Goal: Check status: Check status

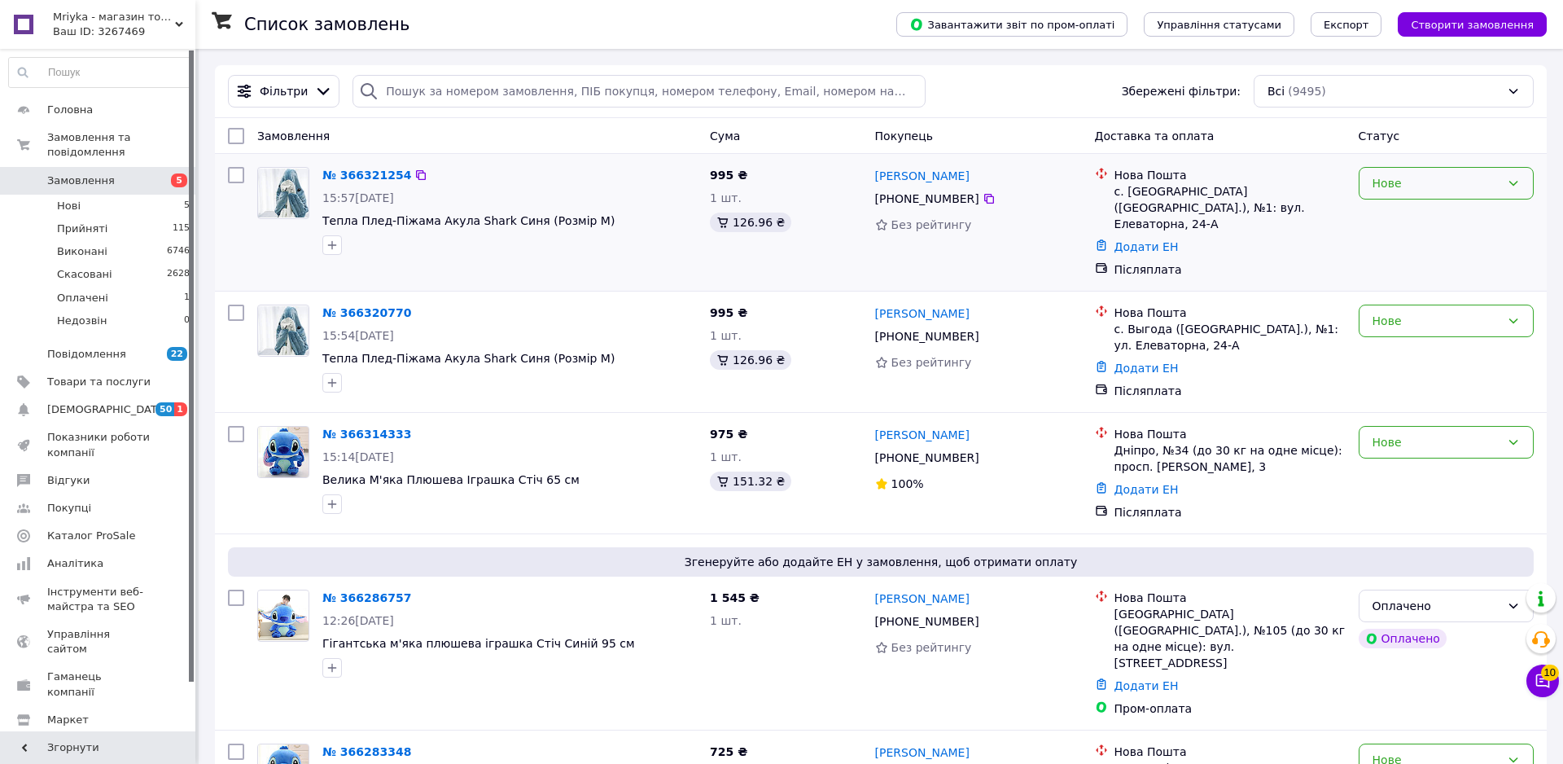
click at [1392, 186] on div "Нове" at bounding box center [1437, 183] width 128 height 18
click at [1368, 223] on li "Прийнято" at bounding box center [1446, 219] width 173 height 29
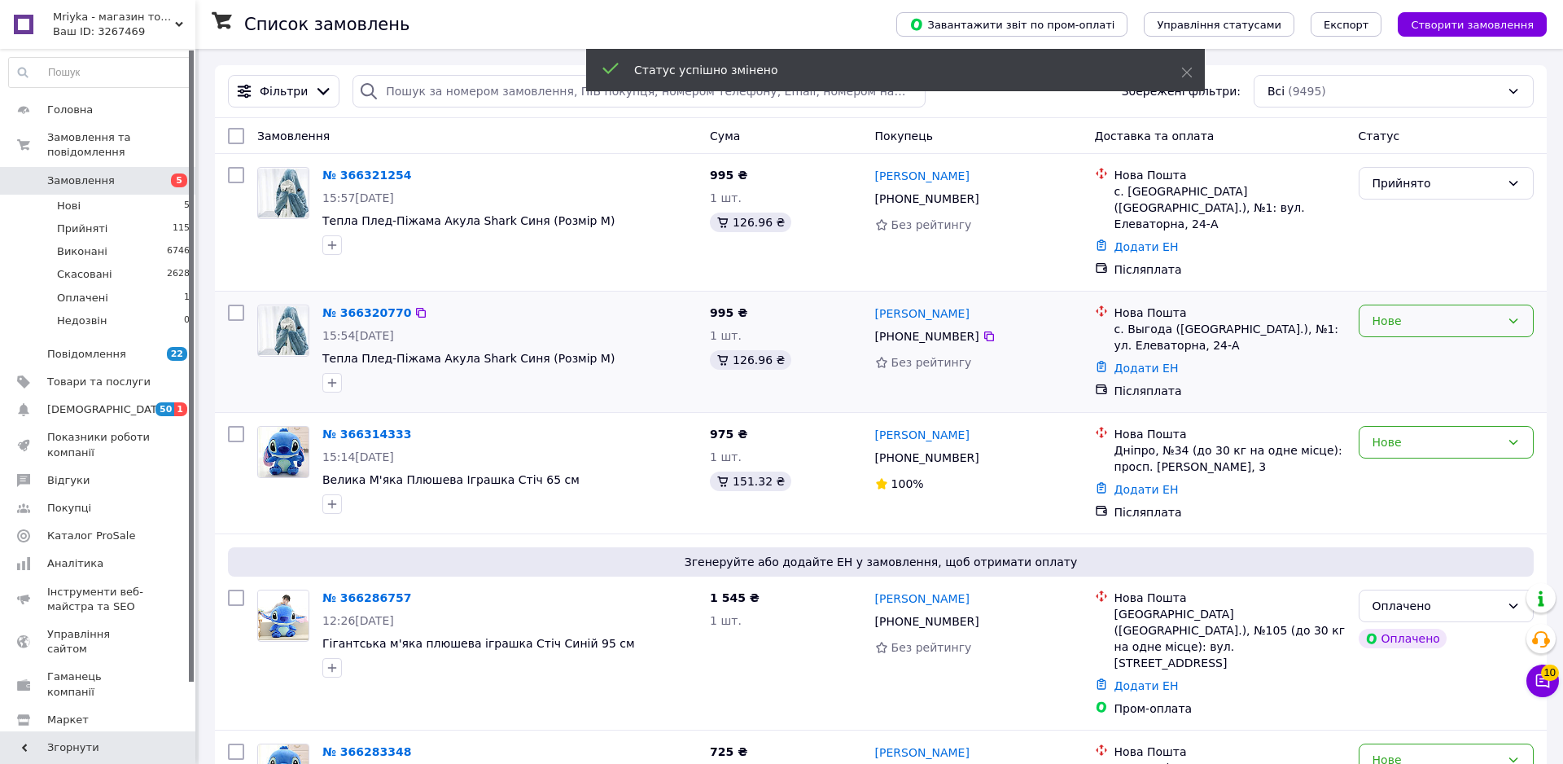
click at [1373, 312] on div "Нове" at bounding box center [1437, 321] width 128 height 18
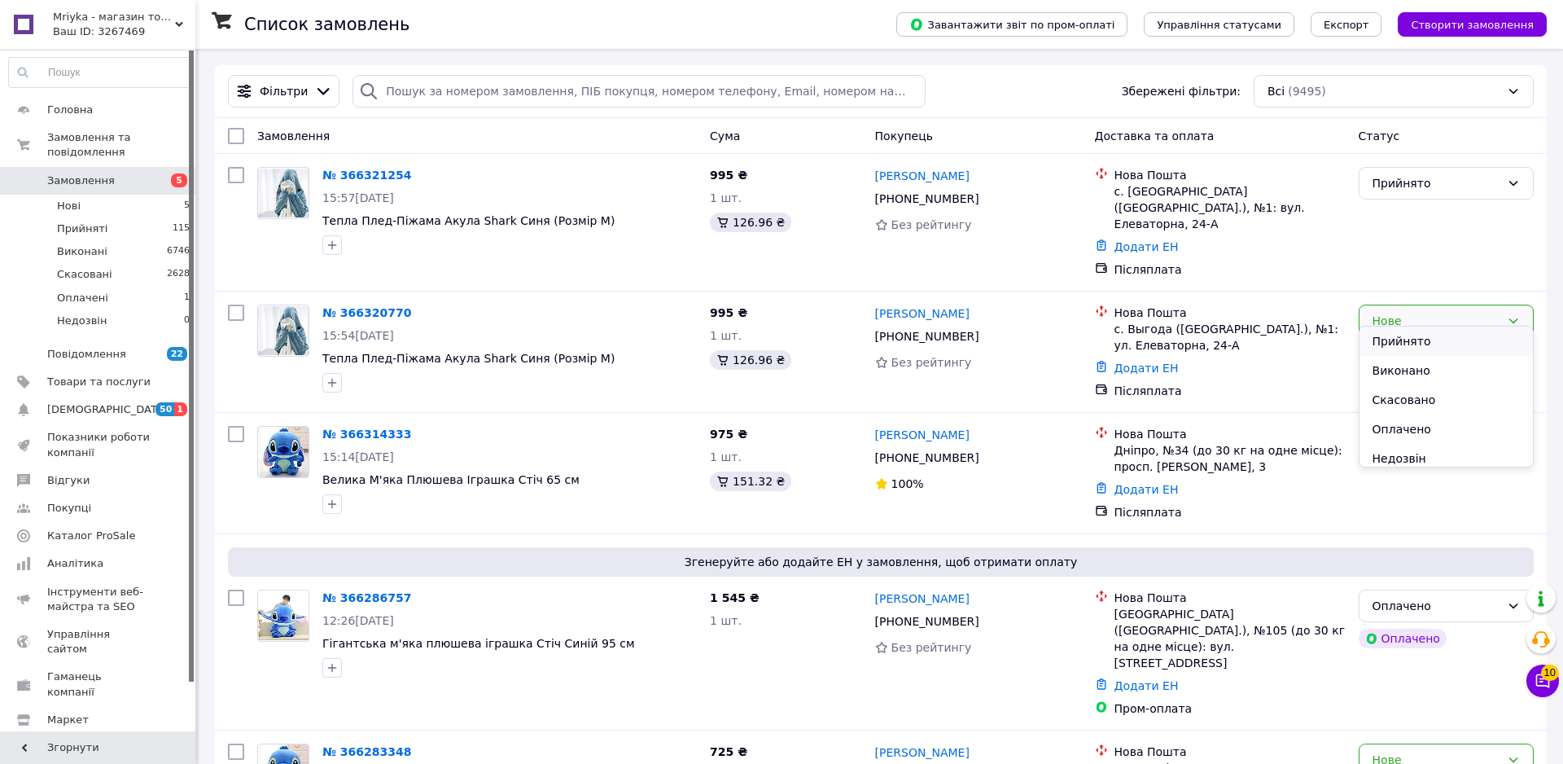
click at [1379, 330] on li "Прийнято" at bounding box center [1446, 340] width 173 height 29
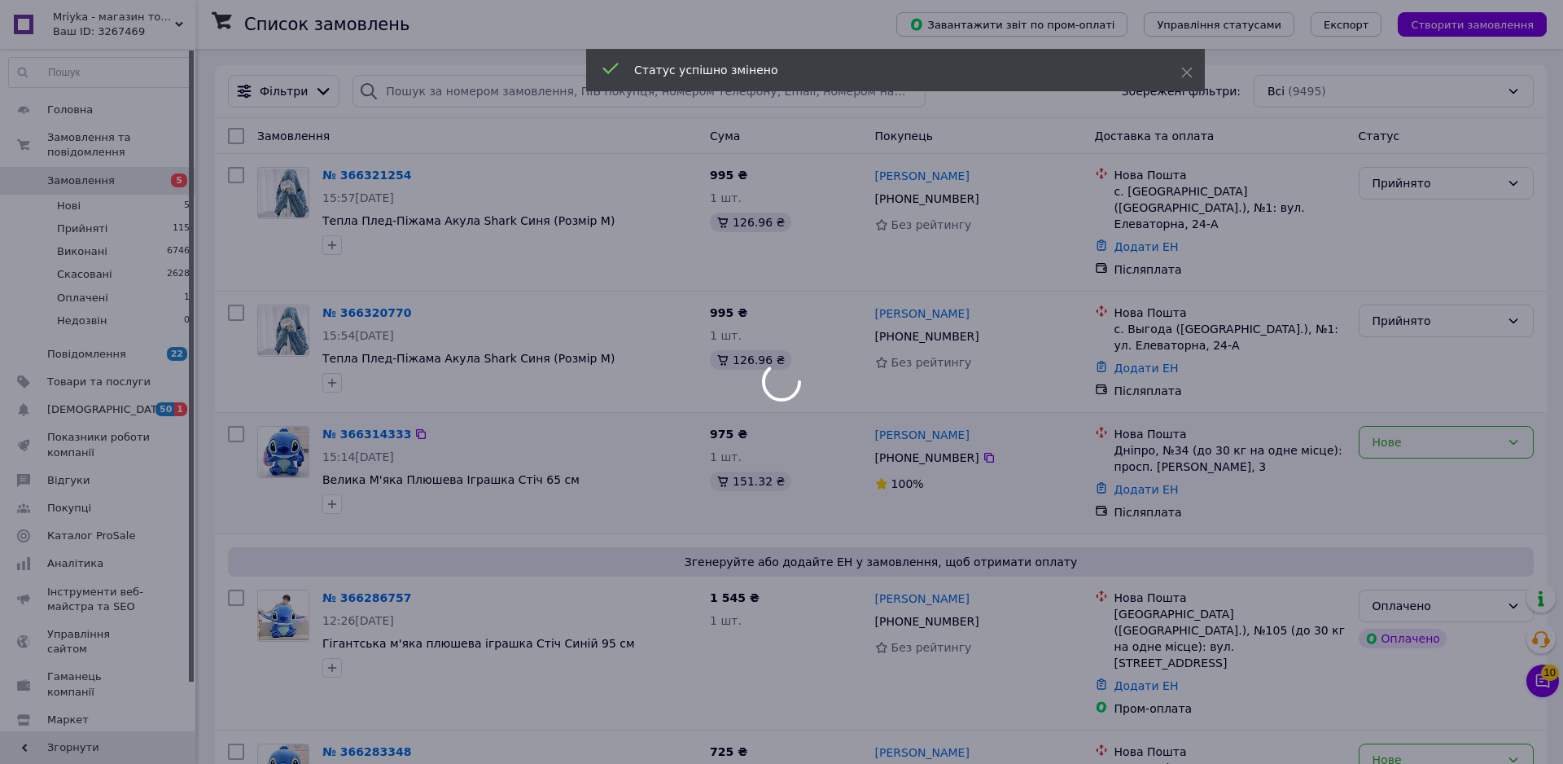
click at [1422, 433] on div "Нове" at bounding box center [1437, 442] width 128 height 18
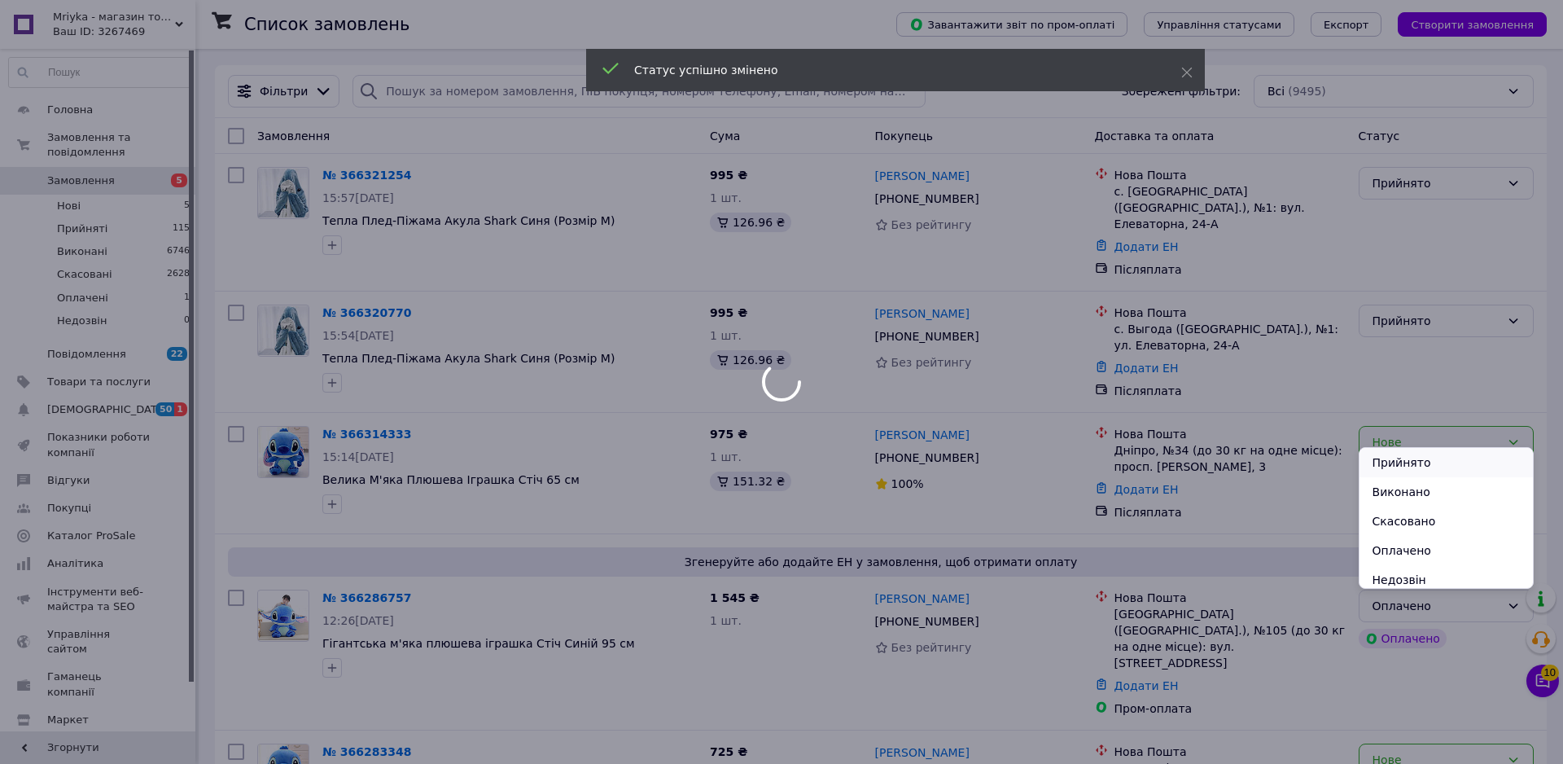
click at [1381, 454] on li "Прийнято" at bounding box center [1446, 462] width 173 height 29
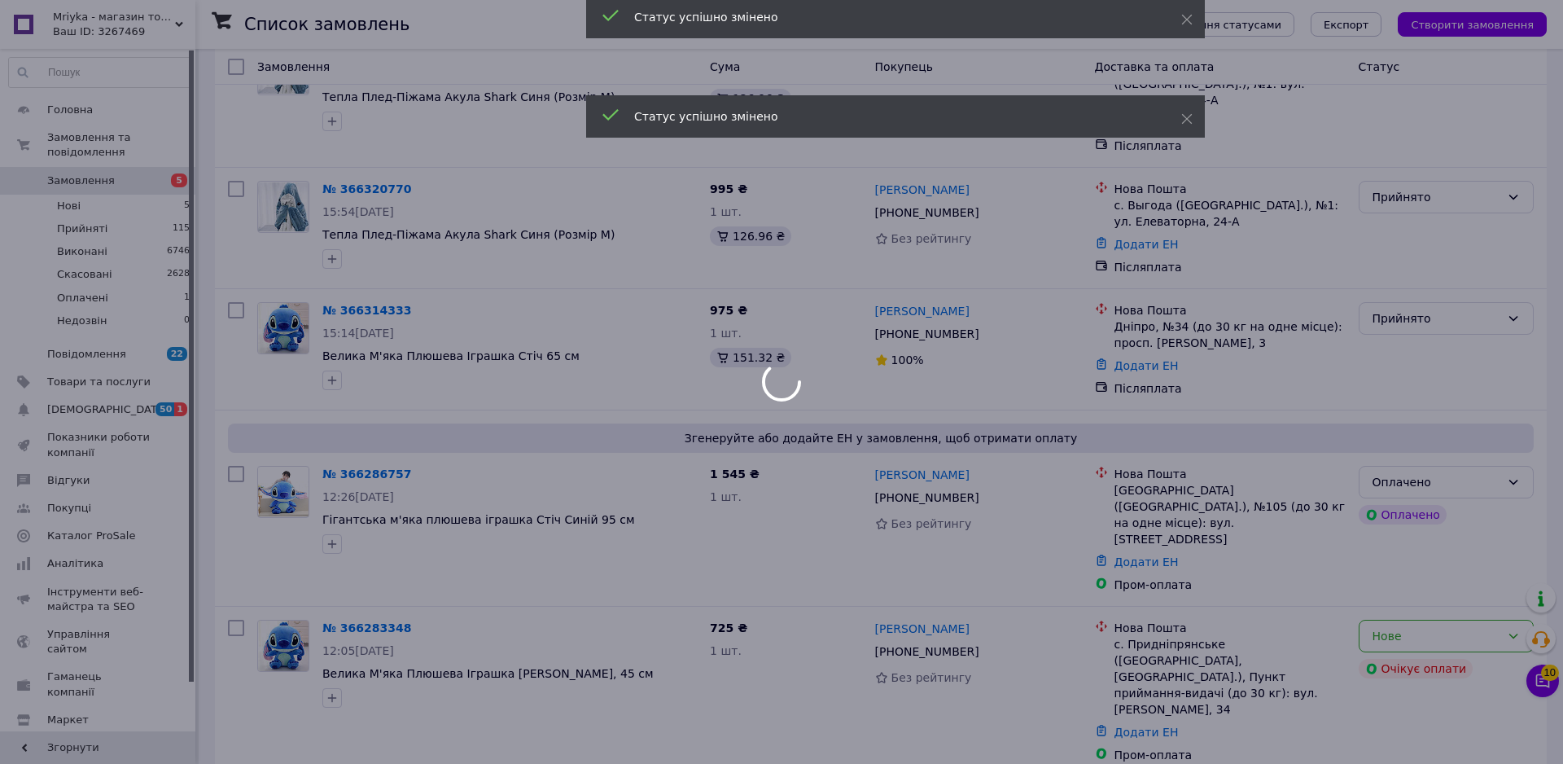
scroll to position [169, 0]
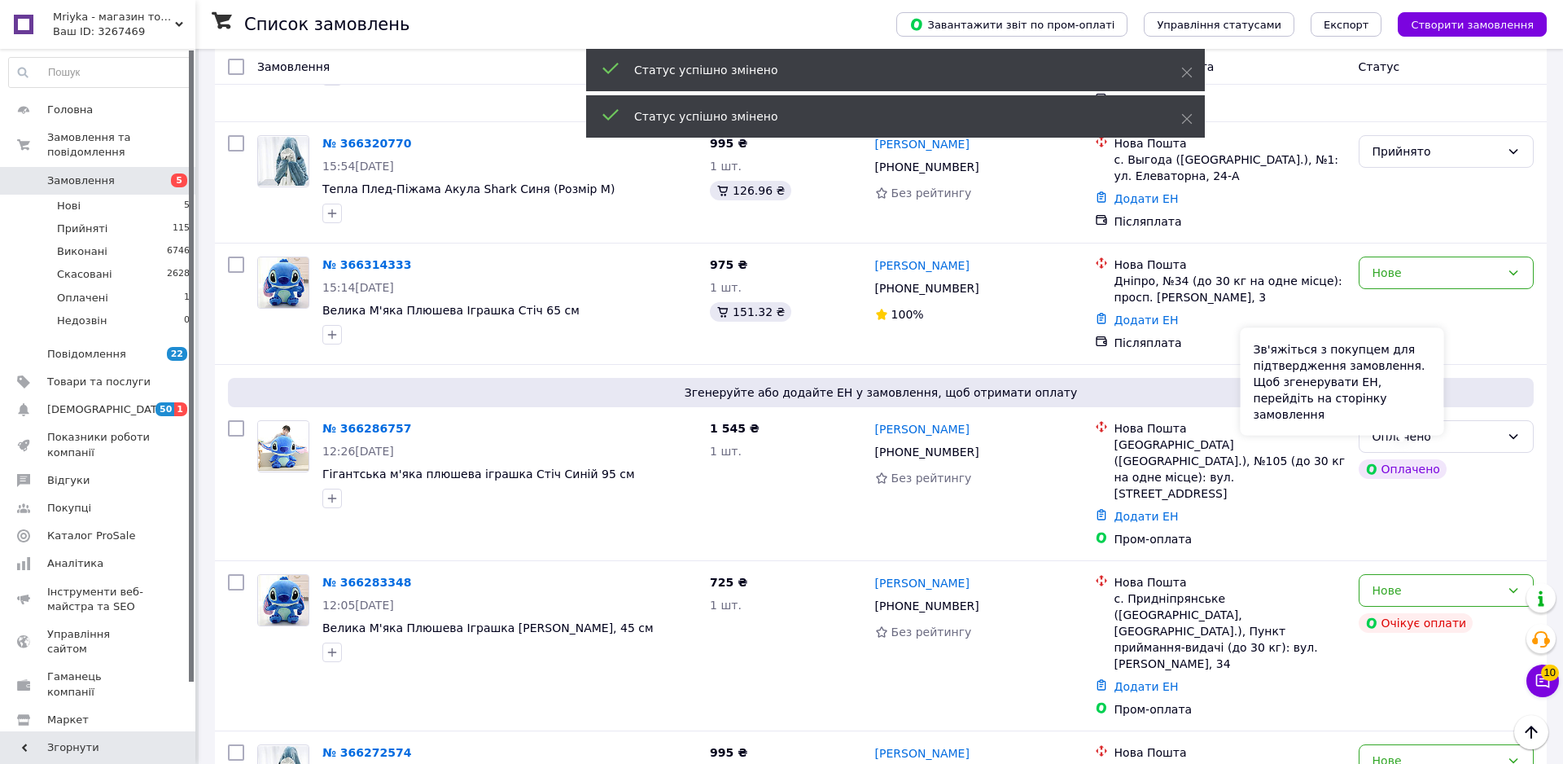
click at [1386, 431] on div "Зв'яжіться з покупцем для підтвердження замовлення. Щоб згенерувати ЕН, перейді…" at bounding box center [1343, 381] width 204 height 107
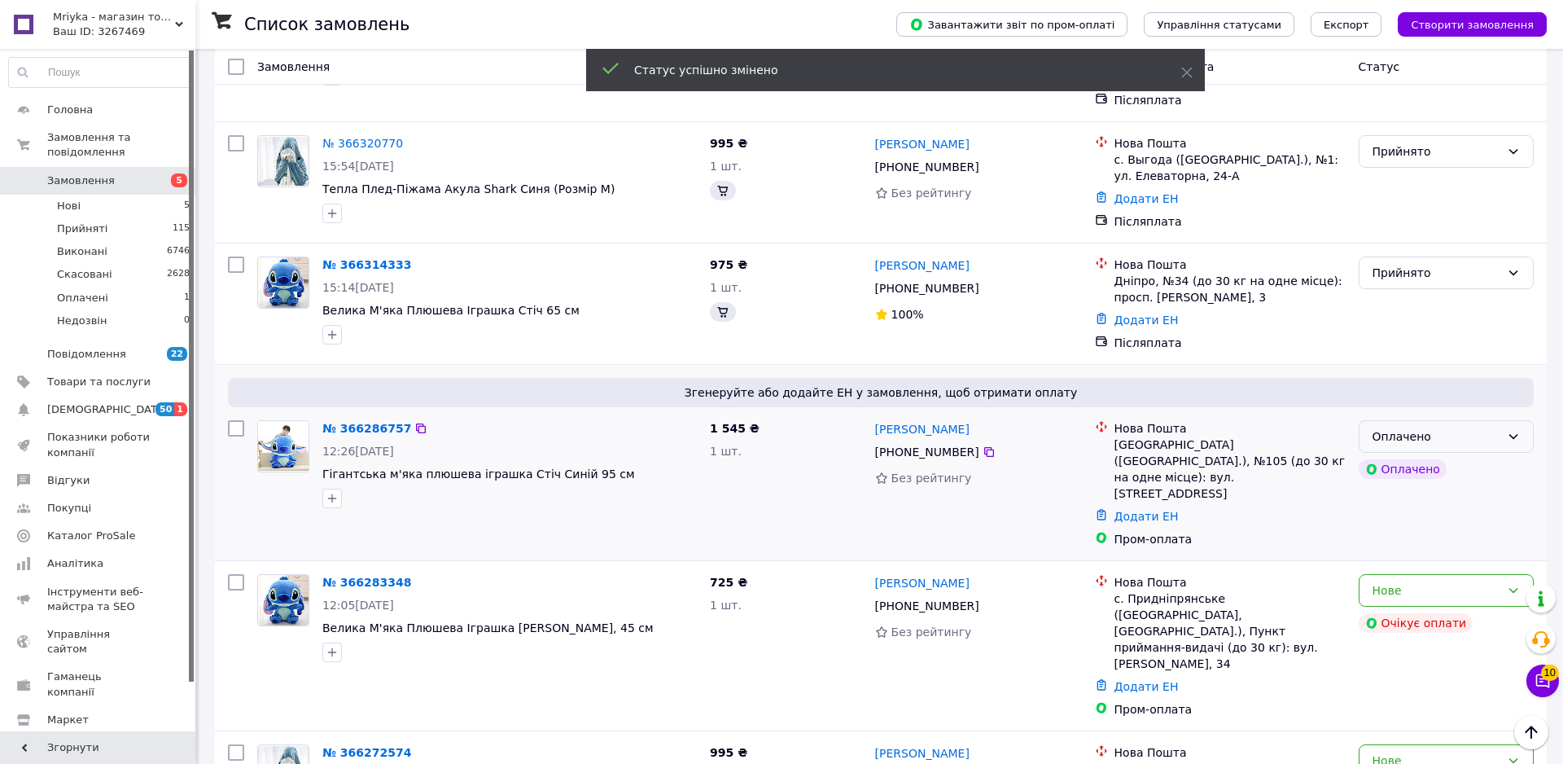
click at [1480, 433] on div "Оплачено" at bounding box center [1446, 436] width 175 height 33
click at [1408, 460] on li "Прийнято" at bounding box center [1446, 457] width 173 height 29
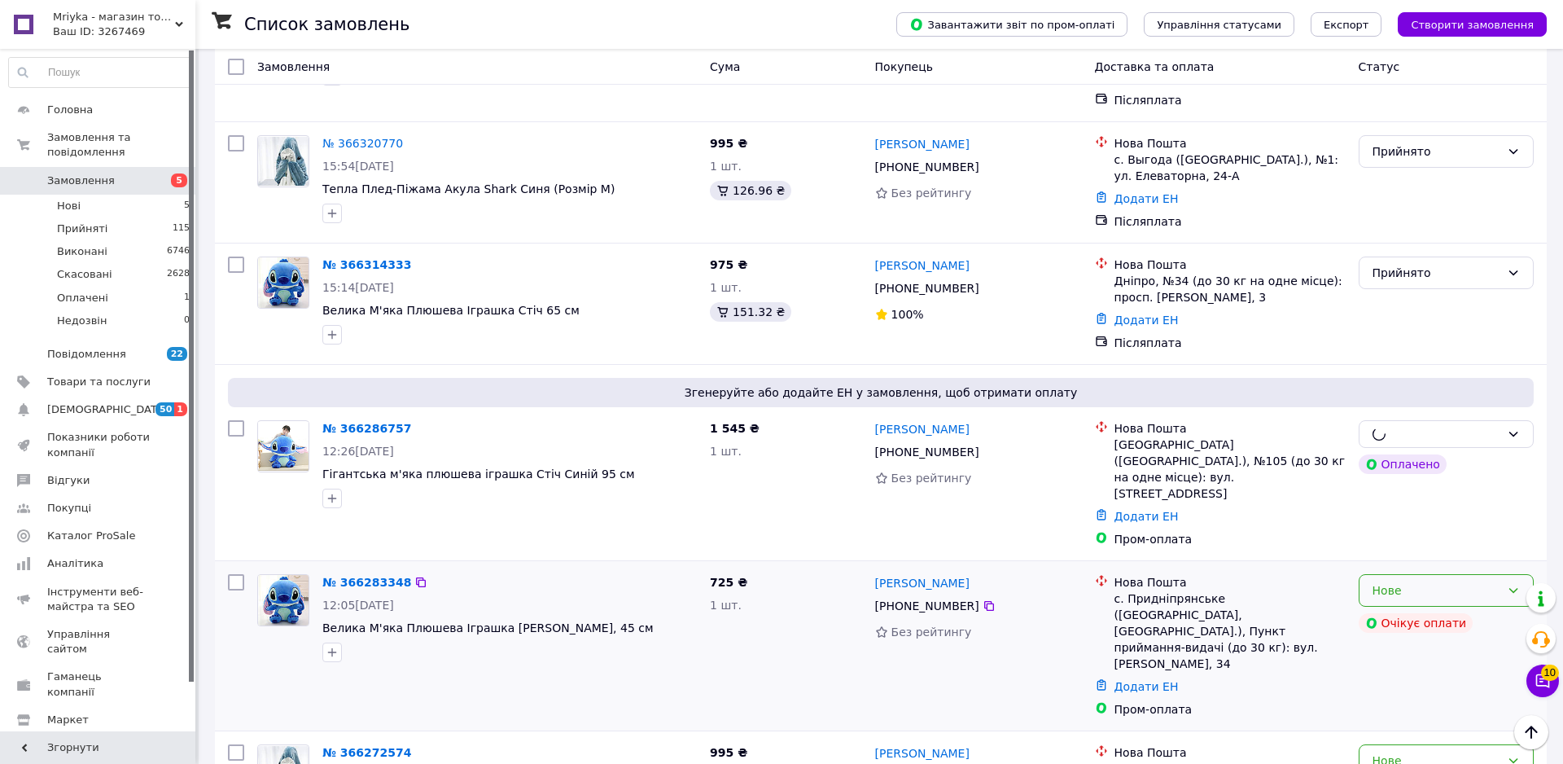
click at [1405, 581] on div "Нове" at bounding box center [1437, 590] width 128 height 18
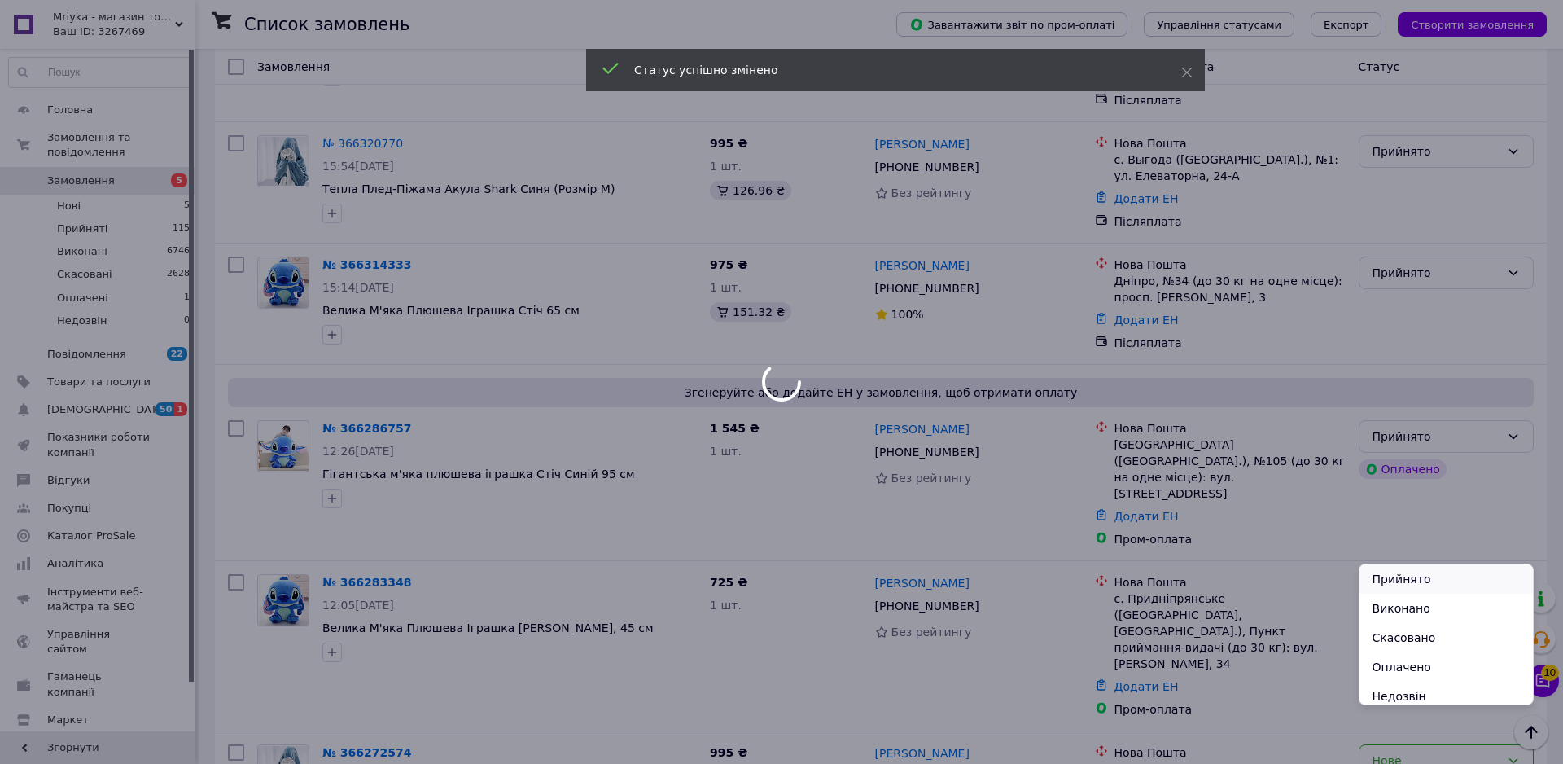
click at [1379, 568] on li "Прийнято" at bounding box center [1446, 578] width 173 height 29
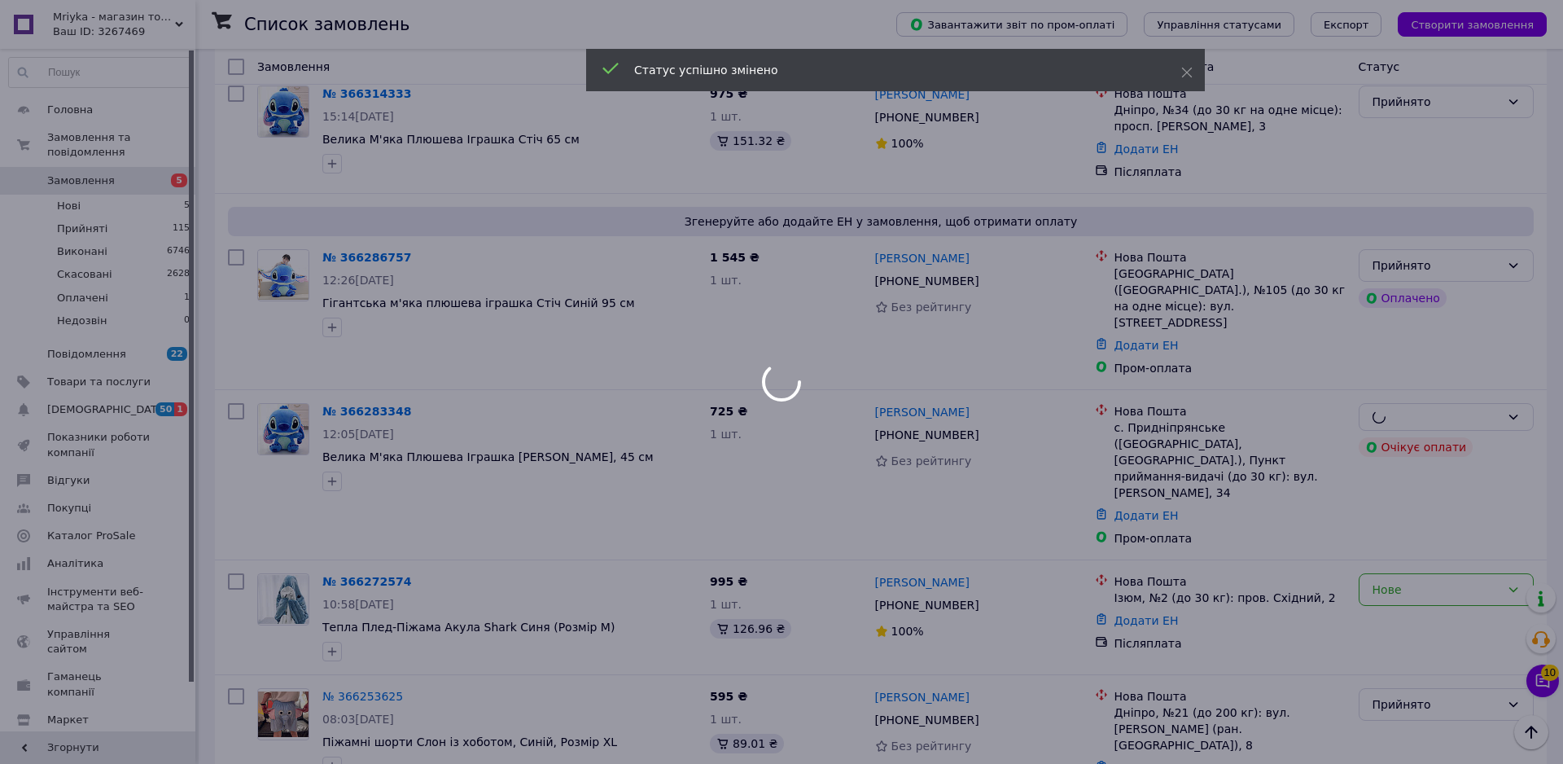
scroll to position [355, 0]
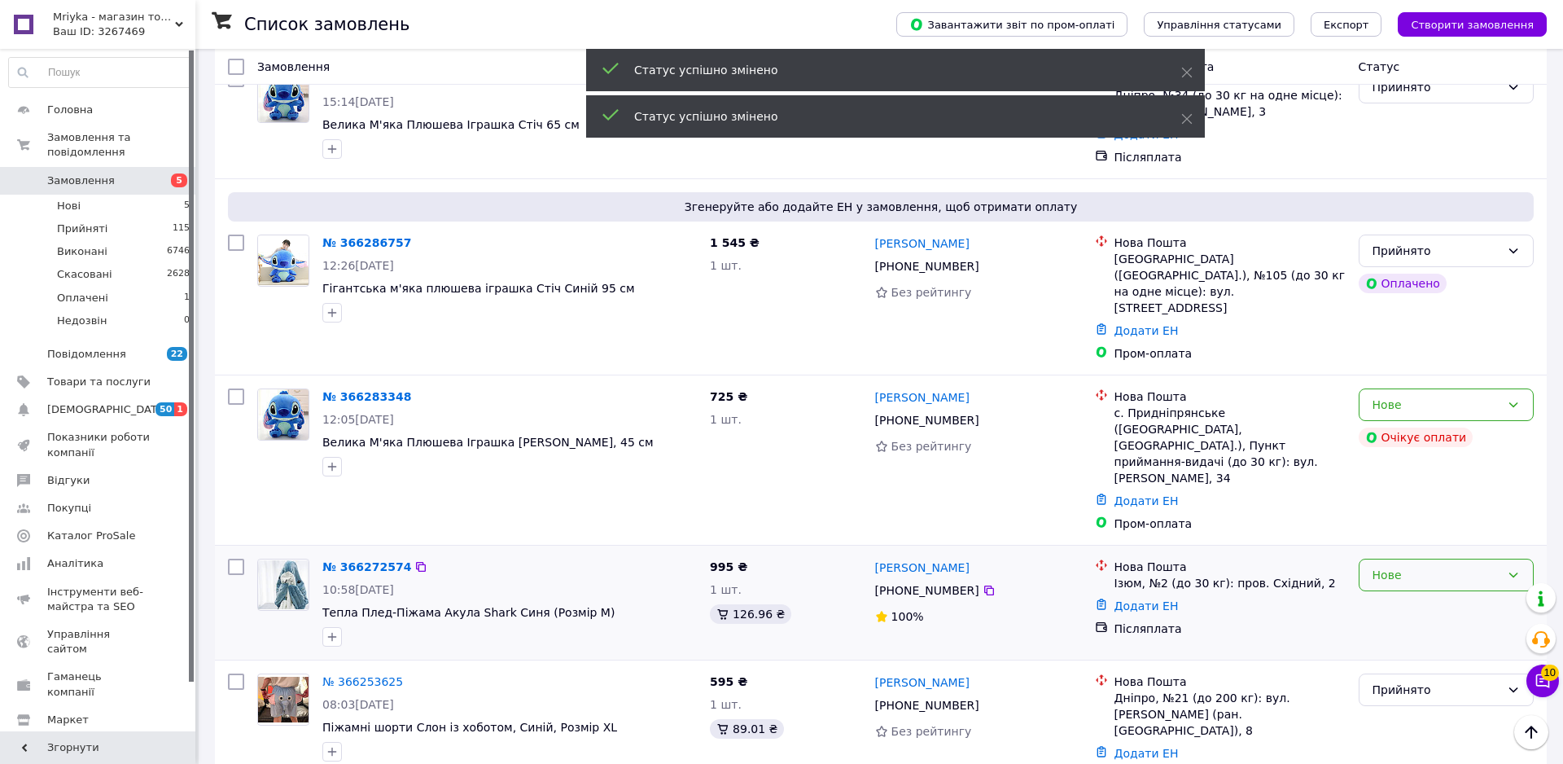
click at [1378, 559] on div "Нове" at bounding box center [1446, 575] width 175 height 33
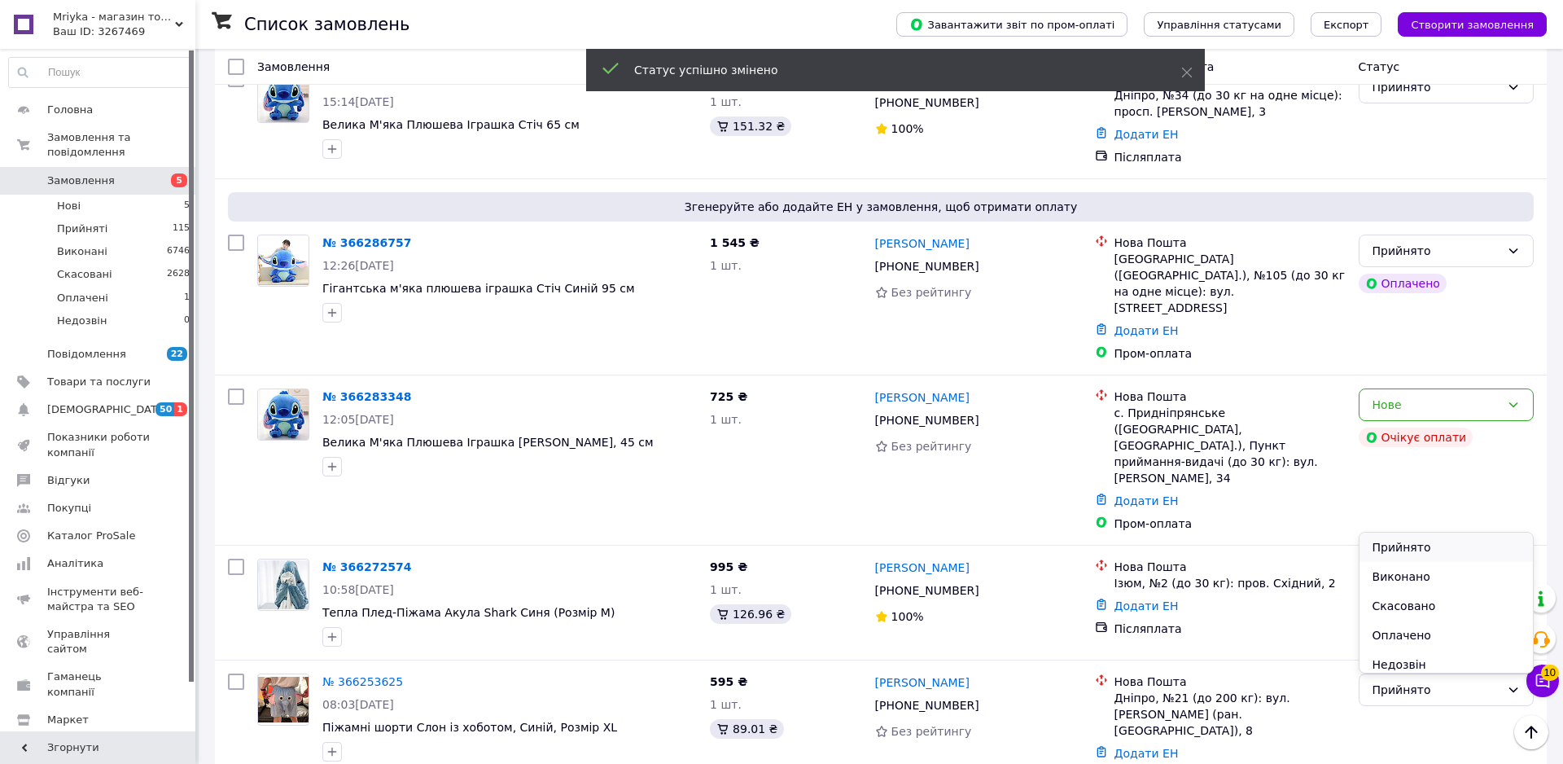
click at [1369, 557] on li "Прийнято" at bounding box center [1446, 546] width 173 height 29
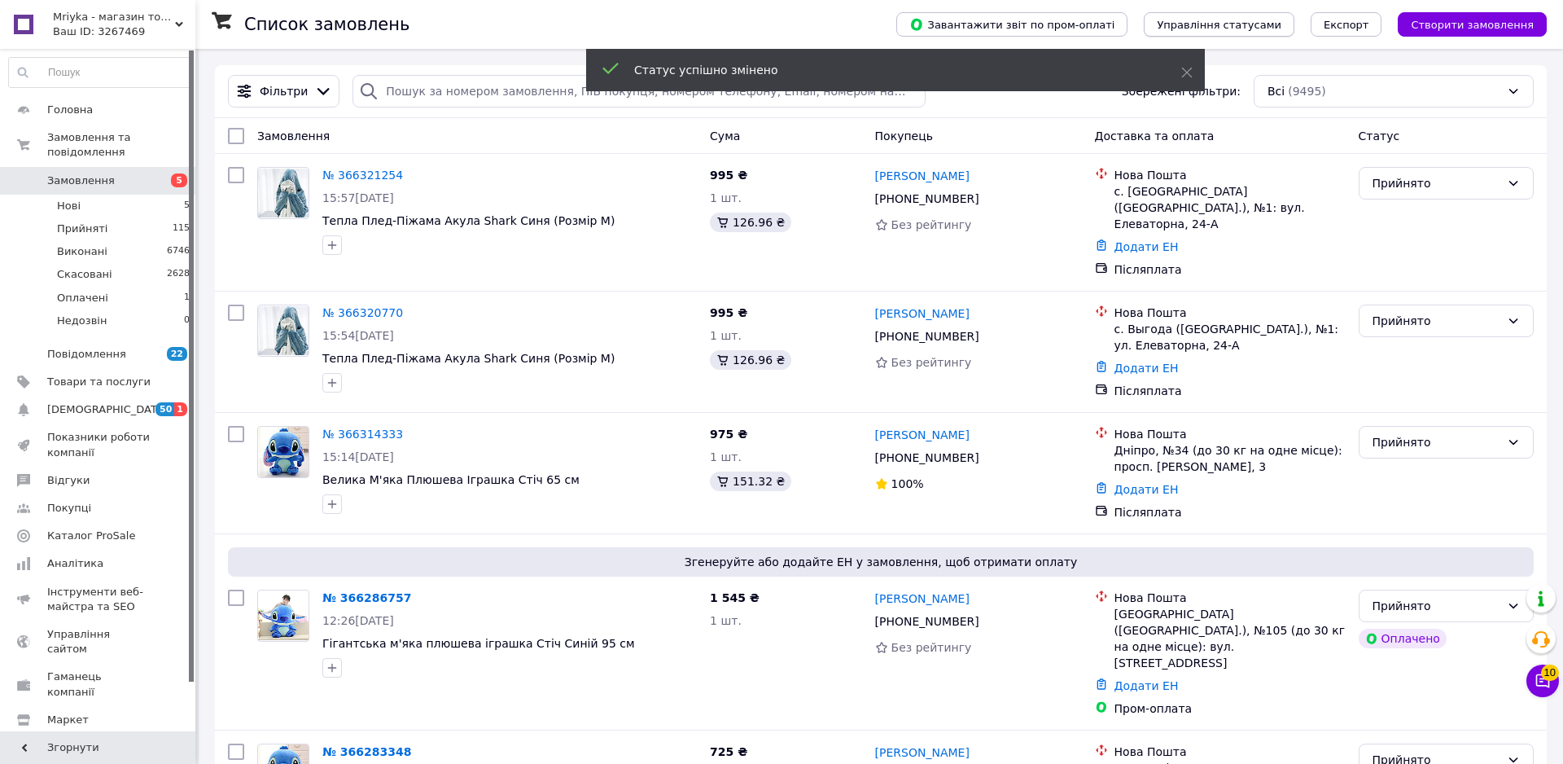
scroll to position [0, 0]
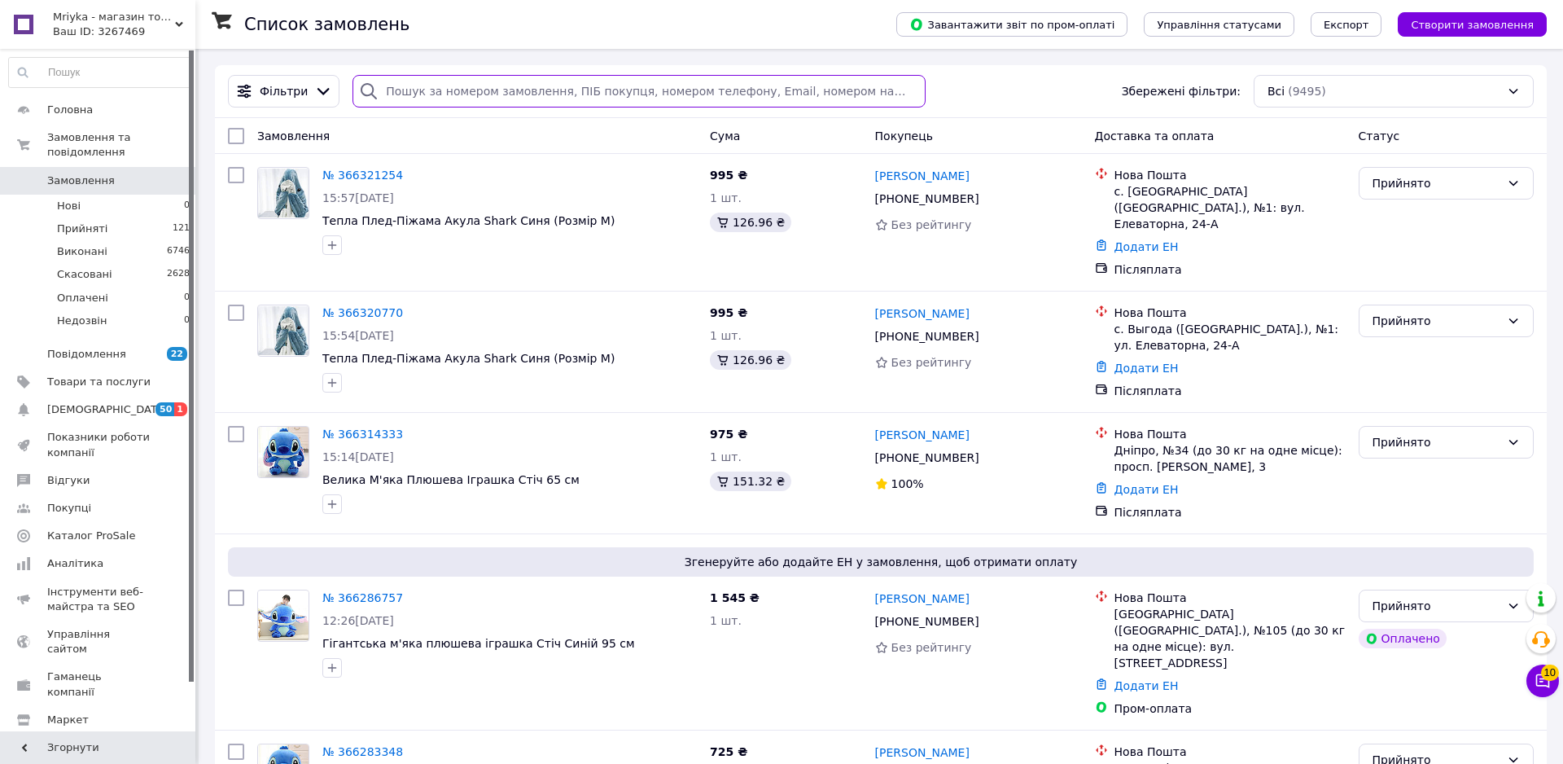
click at [824, 99] on input "search" at bounding box center [639, 91] width 573 height 33
paste input "20451267626484"
type input "20451267626484"
